Goal: Task Accomplishment & Management: Use online tool/utility

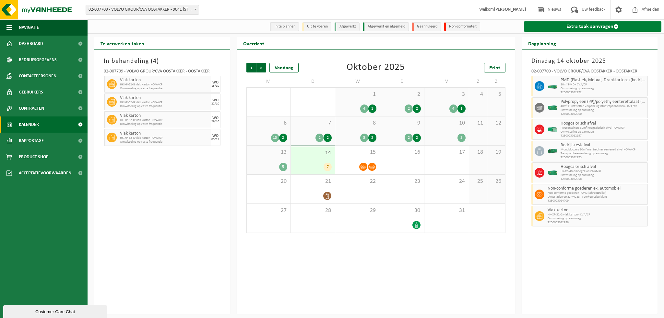
click at [575, 27] on link "Extra taak aanvragen" at bounding box center [593, 26] width 138 height 10
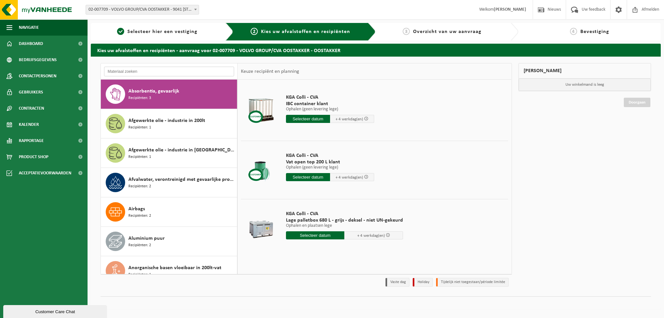
click at [143, 68] on input "text" at bounding box center [169, 72] width 130 height 10
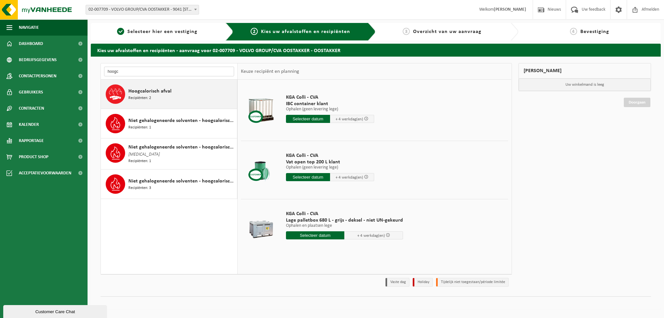
type input "hoogc"
click at [135, 93] on span "Hoogcalorisch afval" at bounding box center [149, 91] width 43 height 8
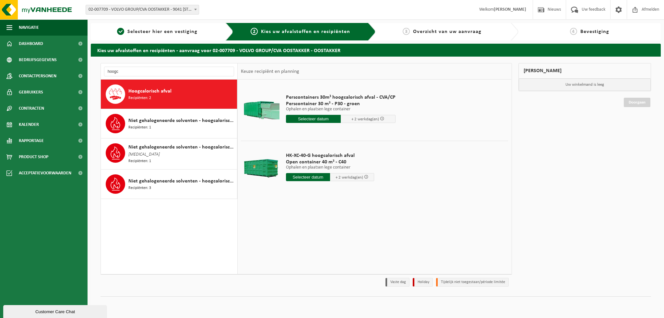
click at [309, 178] on input "text" at bounding box center [308, 177] width 44 height 8
click at [317, 233] on div "15" at bounding box center [314, 234] width 11 height 10
type input "Van 2025-10-15"
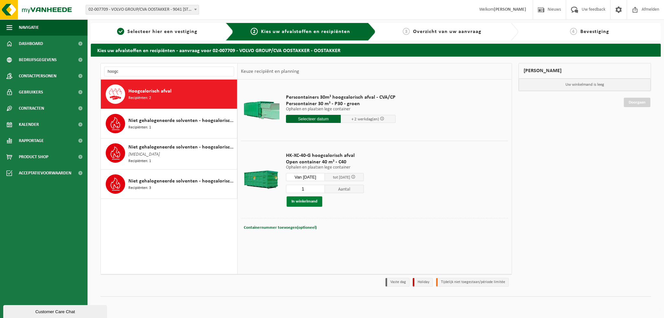
click at [301, 201] on button "In winkelmand" at bounding box center [304, 202] width 36 height 10
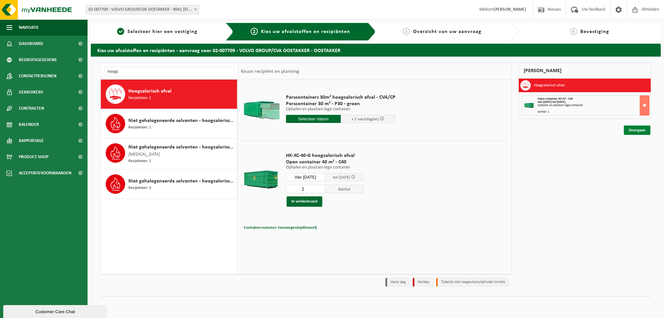
click at [637, 133] on link "Doorgaan" at bounding box center [636, 130] width 27 height 9
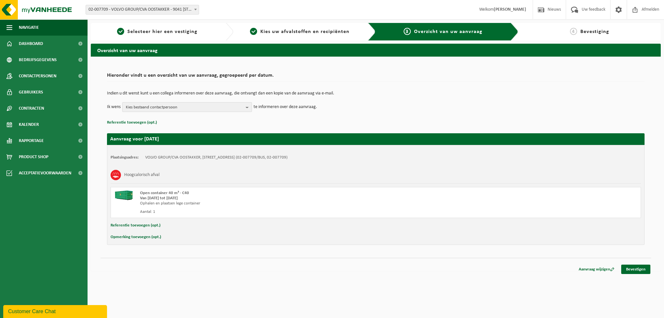
click at [247, 108] on b "button" at bounding box center [249, 107] width 6 height 9
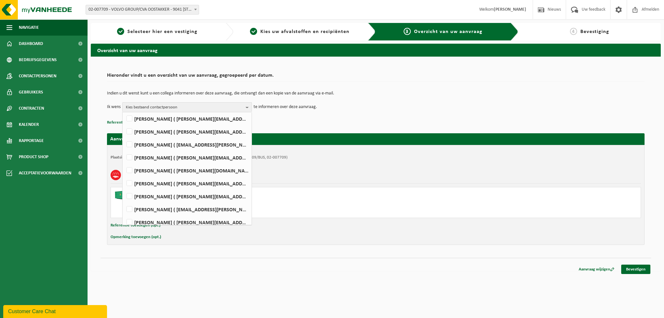
scroll to position [130, 0]
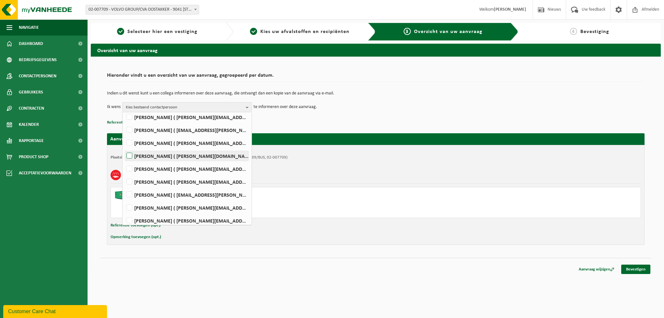
click at [131, 156] on label "ANTHONY DUPONT ( anthony.dupont@volvo.com )" at bounding box center [186, 156] width 123 height 10
click at [124, 148] on input "ANTHONY DUPONT ( anthony.dupont@volvo.com )" at bounding box center [124, 148] width 0 height 0
checkbox input "true"
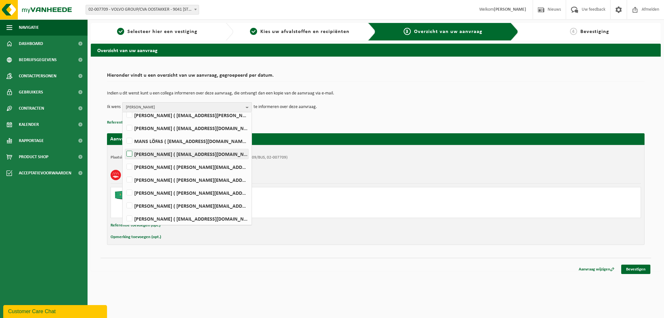
scroll to position [259, 0]
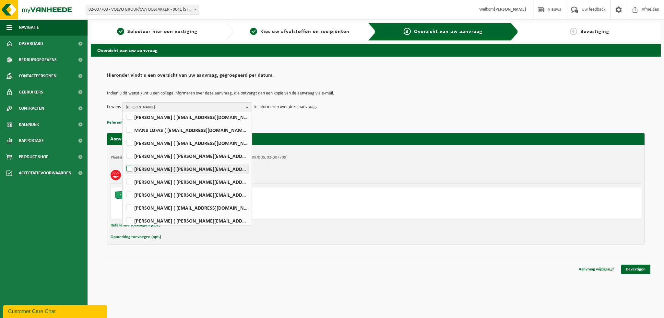
click at [131, 168] on label "FARID NACIRI ( farid.naciri@volvo.com )" at bounding box center [186, 169] width 123 height 10
click at [124, 161] on input "FARID NACIRI ( farid.naciri@volvo.com )" at bounding box center [124, 161] width 0 height 0
checkbox input "true"
click at [636, 270] on link "Bevestigen" at bounding box center [635, 269] width 29 height 9
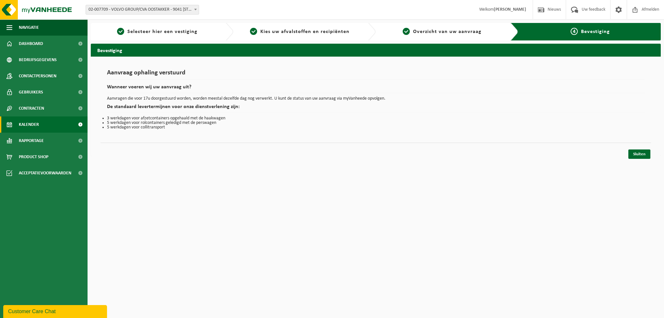
click at [29, 121] on span "Kalender" at bounding box center [29, 125] width 20 height 16
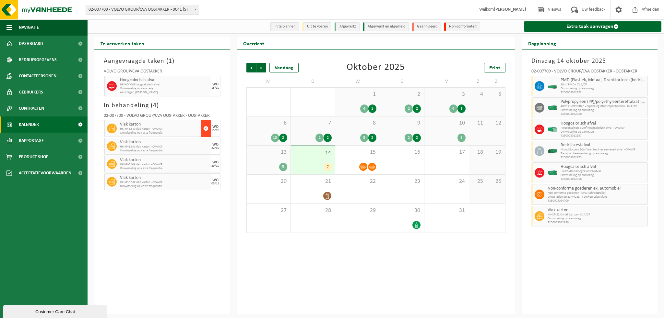
click at [206, 130] on span "button" at bounding box center [205, 128] width 5 height 13
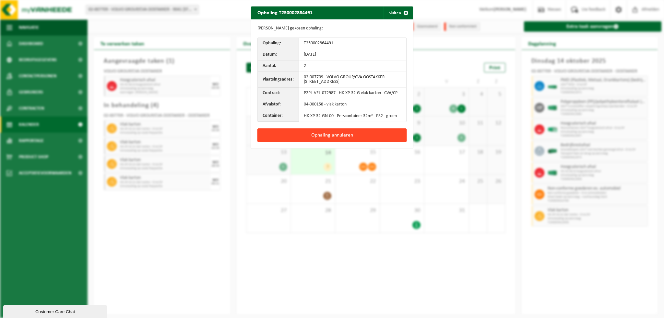
click at [309, 136] on button "Ophaling annuleren" at bounding box center [331, 136] width 149 height 14
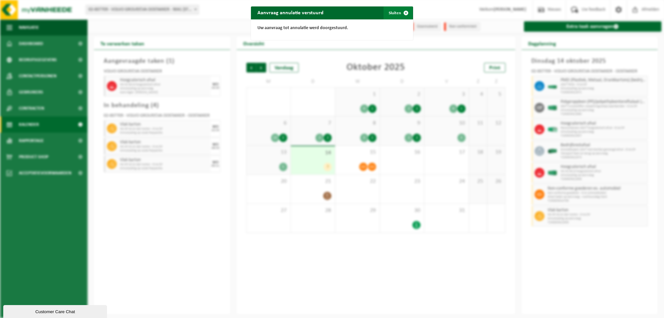
click at [404, 12] on span "button" at bounding box center [405, 12] width 13 height 13
